Goal: Navigation & Orientation: Find specific page/section

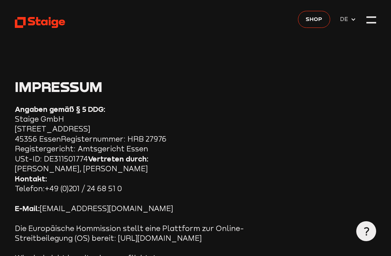
click at [373, 20] on div at bounding box center [371, 20] width 10 height 10
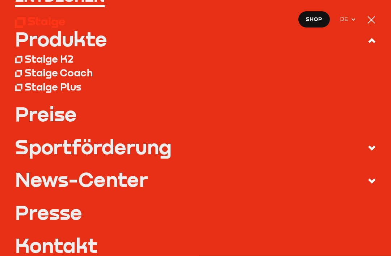
scroll to position [65, 0]
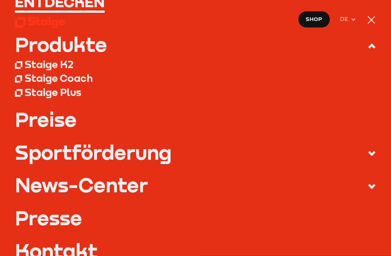
click at [352, 19] on icon at bounding box center [353, 20] width 6 height 6
click at [368, 20] on div at bounding box center [371, 20] width 10 height 10
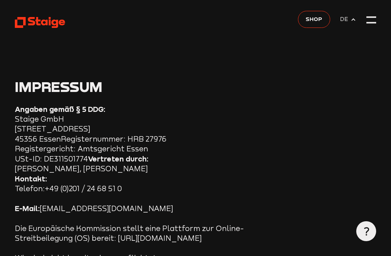
scroll to position [0, 0]
click at [348, 21] on span "DE" at bounding box center [345, 19] width 10 height 9
click at [348, 20] on span "DE" at bounding box center [345, 19] width 10 height 9
click at [372, 16] on div at bounding box center [371, 16] width 10 height 1
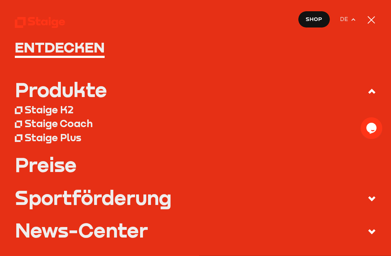
scroll to position [20, 0]
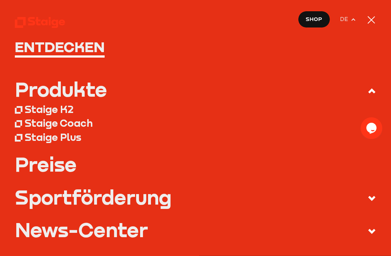
click at [60, 17] on icon at bounding box center [40, 22] width 51 height 12
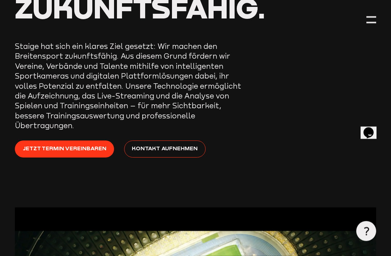
scroll to position [125, 0]
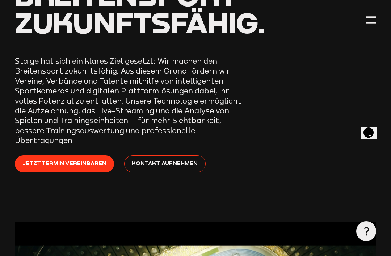
click at [367, 22] on div at bounding box center [371, 20] width 10 height 10
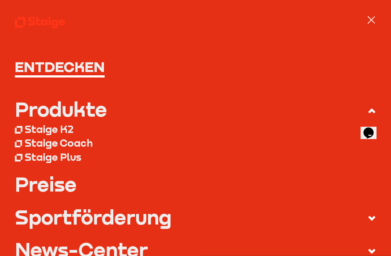
click at [373, 22] on div at bounding box center [371, 20] width 8 height 8
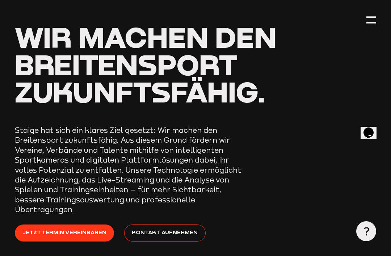
scroll to position [0, 0]
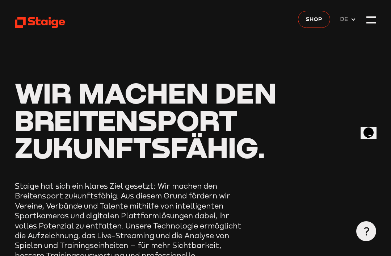
click at [344, 22] on span "DE" at bounding box center [345, 19] width 10 height 9
click at [345, 31] on span "EN" at bounding box center [345, 29] width 11 height 9
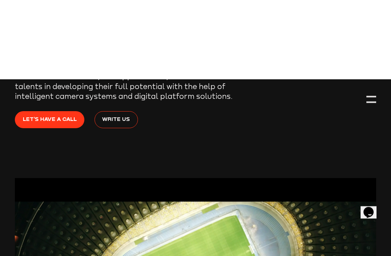
scroll to position [119, 0]
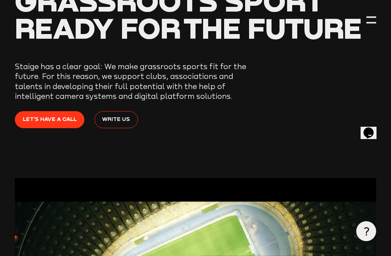
click at [371, 18] on div at bounding box center [371, 20] width 10 height 10
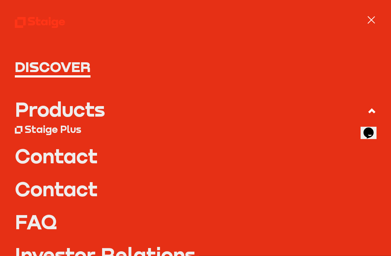
scroll to position [0, 0]
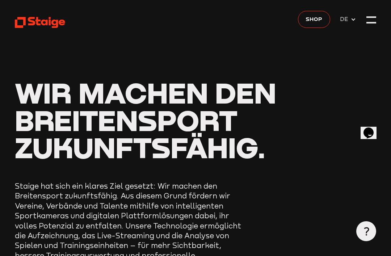
click at [275, 22] on span "DE" at bounding box center [345, 19] width 10 height 9
click at [275, 33] on span "EN" at bounding box center [345, 29] width 11 height 9
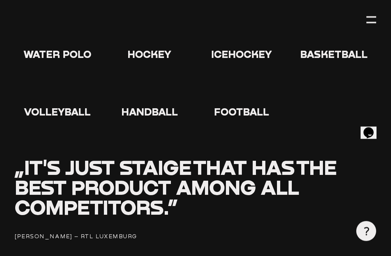
scroll to position [874, 0]
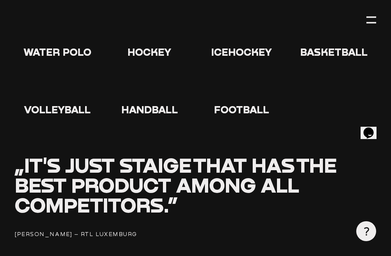
click at [249, 86] on icon at bounding box center [241, 89] width 23 height 23
click at [248, 85] on icon at bounding box center [241, 89] width 23 height 23
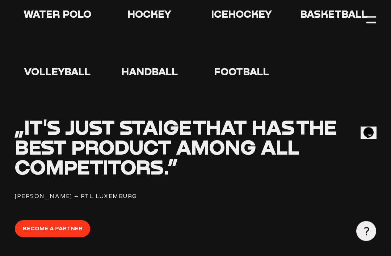
scroll to position [910, 0]
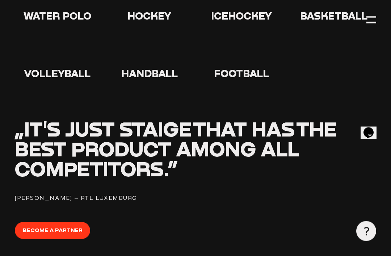
click at [239, 67] on span "Football" at bounding box center [241, 73] width 55 height 12
click at [247, 51] on icon at bounding box center [241, 53] width 23 height 23
click at [244, 42] on icon at bounding box center [241, 53] width 23 height 23
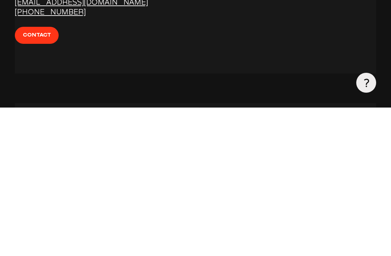
scroll to position [2546, 0]
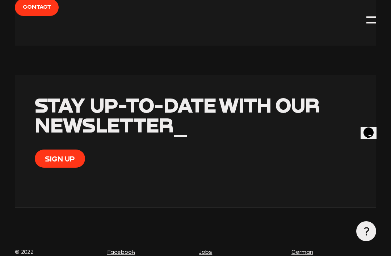
click at [64, 149] on button "Sign up" at bounding box center [60, 158] width 50 height 18
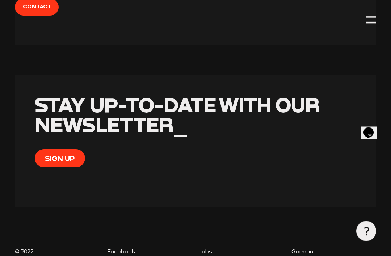
click at [50, 149] on button "Sign up" at bounding box center [60, 158] width 50 height 18
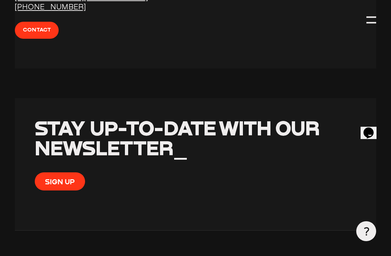
scroll to position [2569, 0]
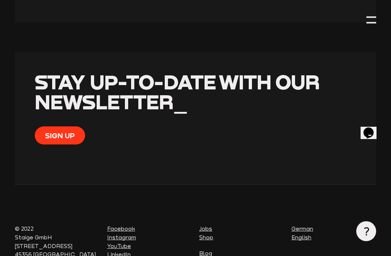
click at [207, 250] on link "Blog" at bounding box center [205, 253] width 13 height 6
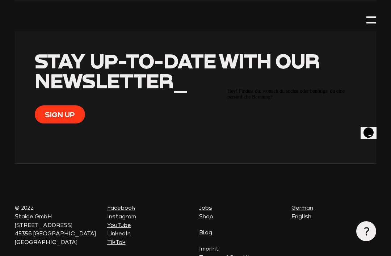
scroll to position [2592, 0]
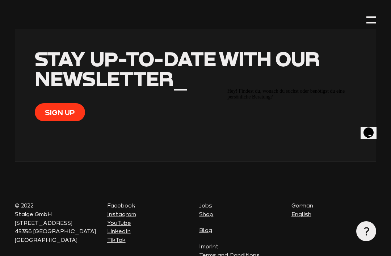
click at [368, 131] on icon "Opens Chat This icon Opens the chat window." at bounding box center [369, 133] width 12 height 12
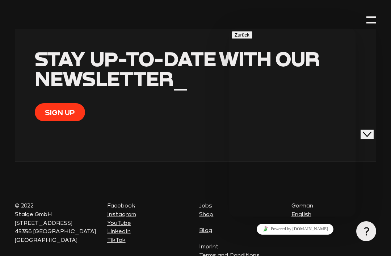
scroll to position [62, 0]
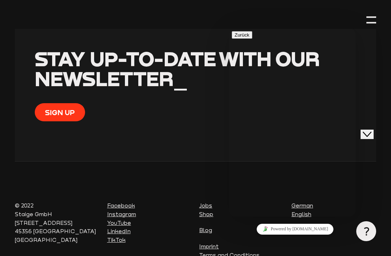
click at [369, 23] on div at bounding box center [371, 22] width 10 height 1
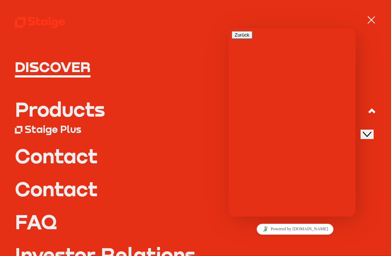
click at [375, 112] on icon at bounding box center [371, 110] width 9 height 9
click at [0, 0] on input "Products" at bounding box center [0, 0] width 0 height 0
click at [373, 132] on button "Close Chat This icon closes the chat window." at bounding box center [366, 133] width 13 height 9
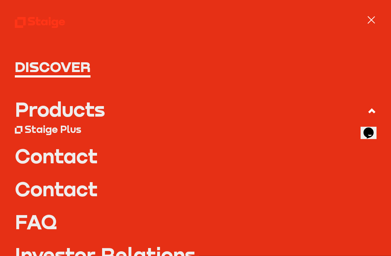
click at [373, 18] on div at bounding box center [371, 20] width 10 height 10
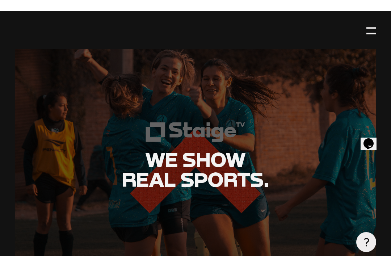
scroll to position [1457, 0]
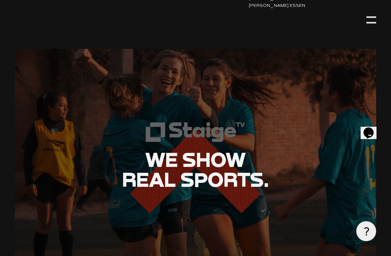
click at [220, 243] on div at bounding box center [195, 169] width 361 height 241
click at [229, 147] on span "We show real sports." at bounding box center [195, 169] width 147 height 44
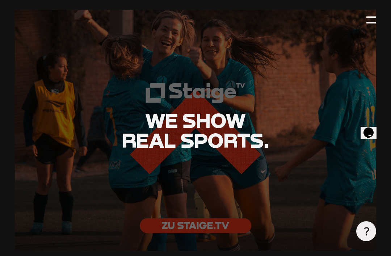
scroll to position [1506, 0]
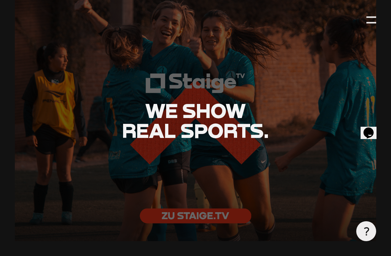
click at [221, 199] on div at bounding box center [195, 120] width 361 height 241
click at [262, 101] on h2 "We show real sports." at bounding box center [195, 121] width 341 height 40
click at [248, 101] on h2 "We show real sports." at bounding box center [195, 121] width 341 height 40
click at [284, 150] on div at bounding box center [195, 120] width 361 height 241
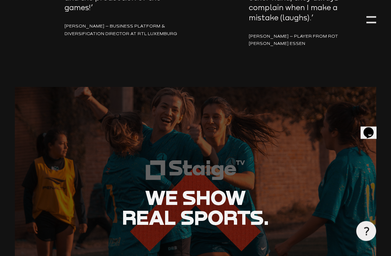
click at [295, 101] on div at bounding box center [195, 207] width 361 height 241
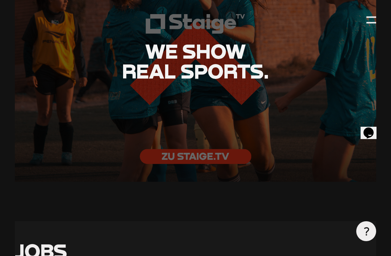
scroll to position [1565, 0]
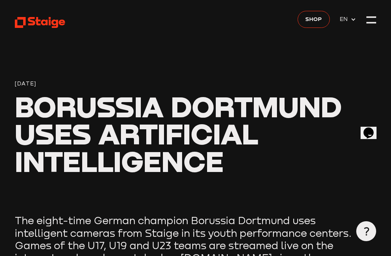
click at [372, 19] on div at bounding box center [371, 20] width 10 height 10
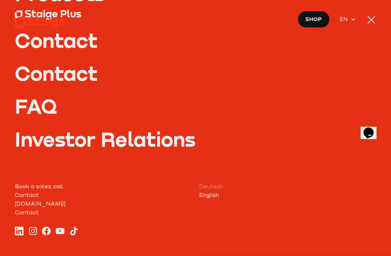
scroll to position [116, 0]
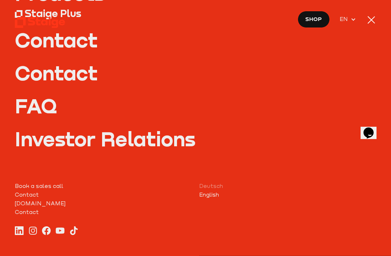
click at [370, 24] on div at bounding box center [371, 20] width 10 height 10
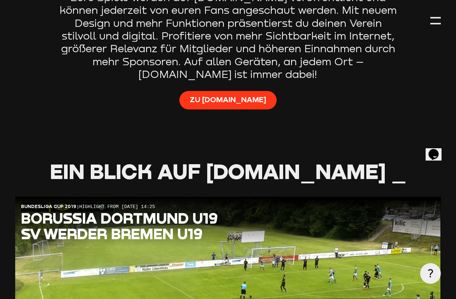
click at [245, 107] on link "Zu Staige.tv" at bounding box center [229, 100] width 98 height 19
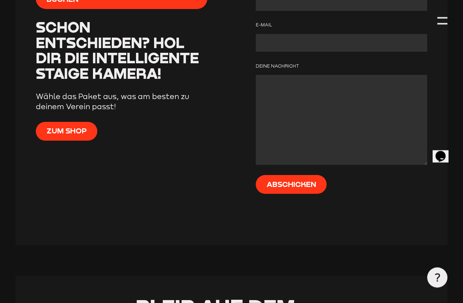
scroll to position [3283, 0]
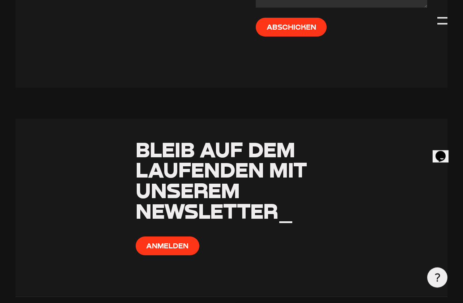
click at [443, 24] on div at bounding box center [443, 21] width 10 height 10
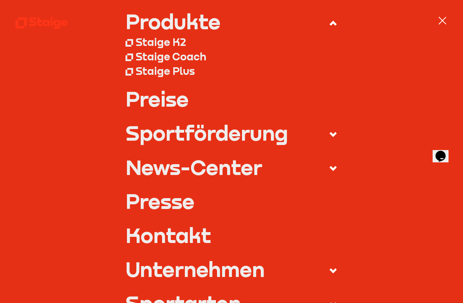
scroll to position [96, 0]
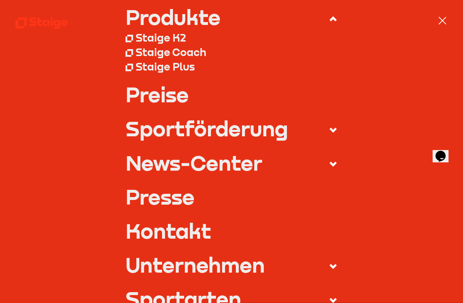
click at [330, 133] on icon at bounding box center [333, 130] width 9 height 9
click at [0, 0] on input "Sportförderung" at bounding box center [0, 0] width 0 height 0
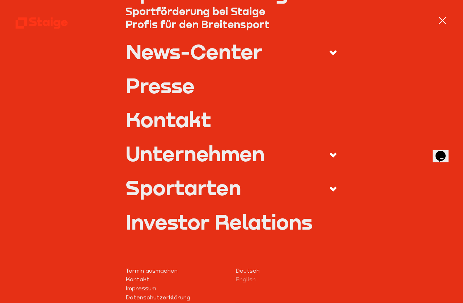
scroll to position [193, 0]
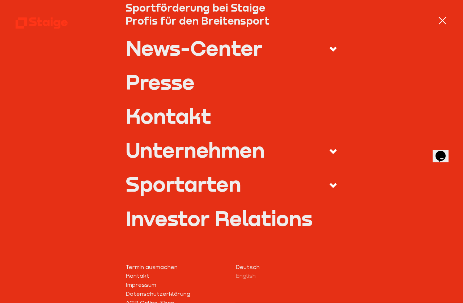
click at [332, 189] on label "Sportarten" at bounding box center [232, 186] width 212 height 24
click at [0, 0] on input "Sportarten" at bounding box center [0, 0] width 0 height 0
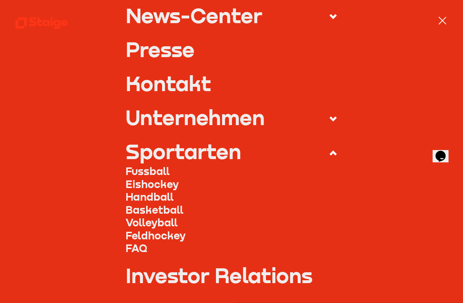
scroll to position [202, 0]
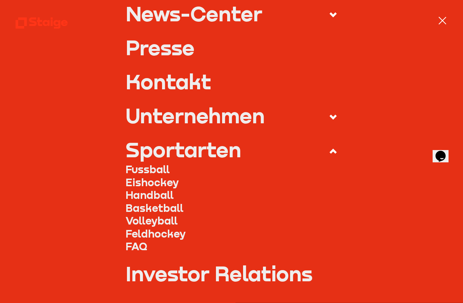
click at [160, 170] on link "Fussball" at bounding box center [232, 169] width 212 height 13
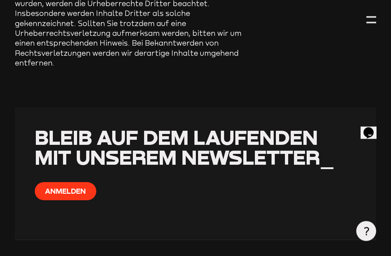
scroll to position [719, 0]
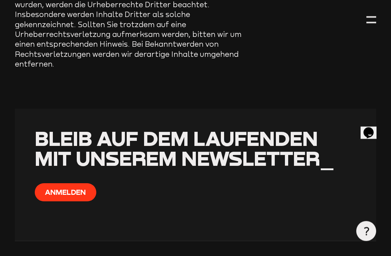
click at [56, 183] on button "Anmelden" at bounding box center [66, 192] width 62 height 18
